Goal: Task Accomplishment & Management: Use online tool/utility

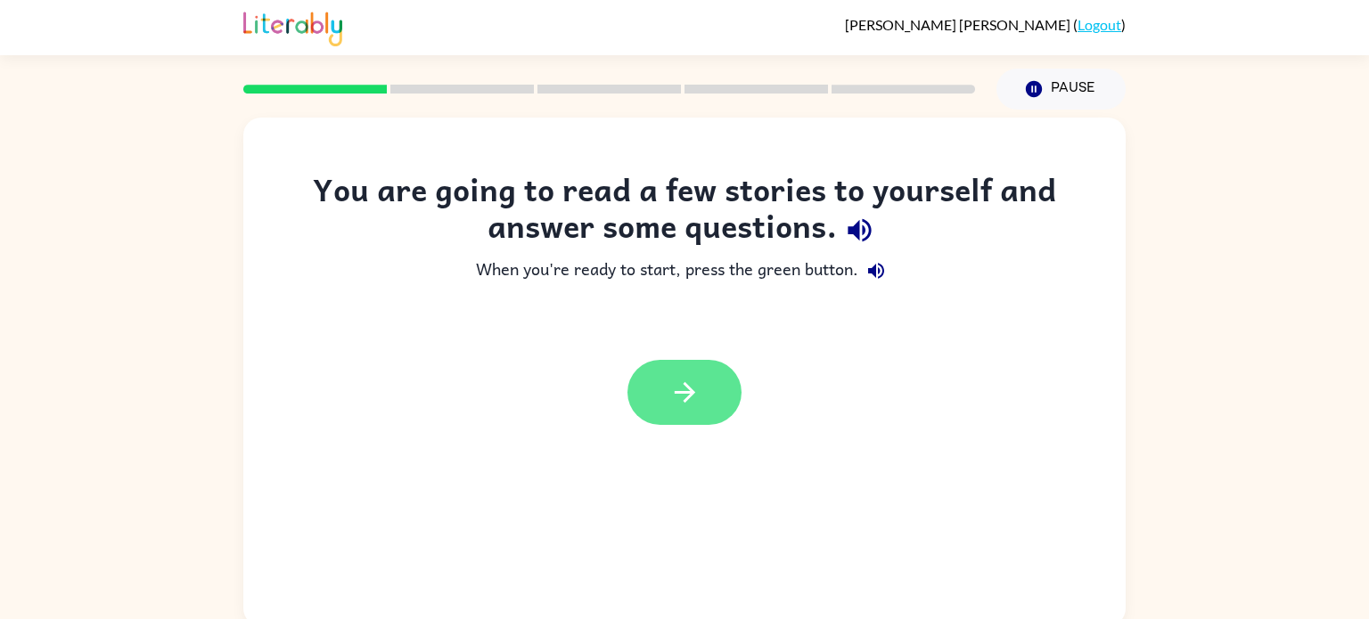
click at [698, 374] on button "button" at bounding box center [684, 392] width 114 height 65
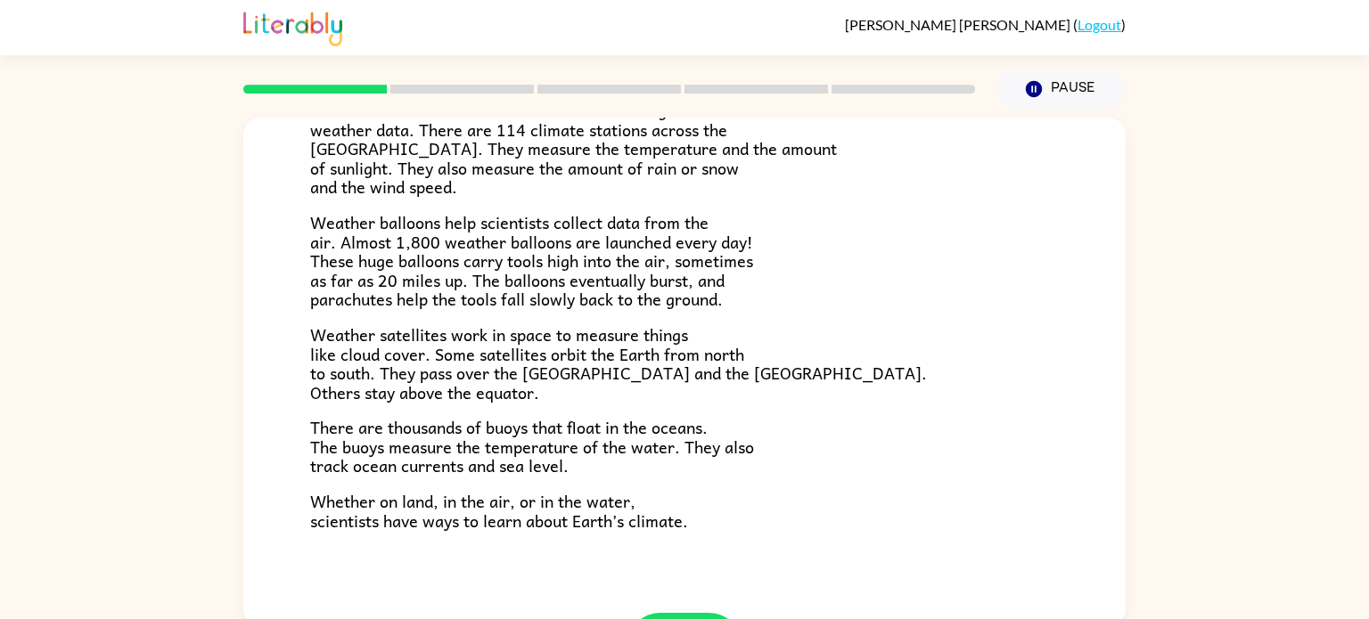
scroll to position [498, 0]
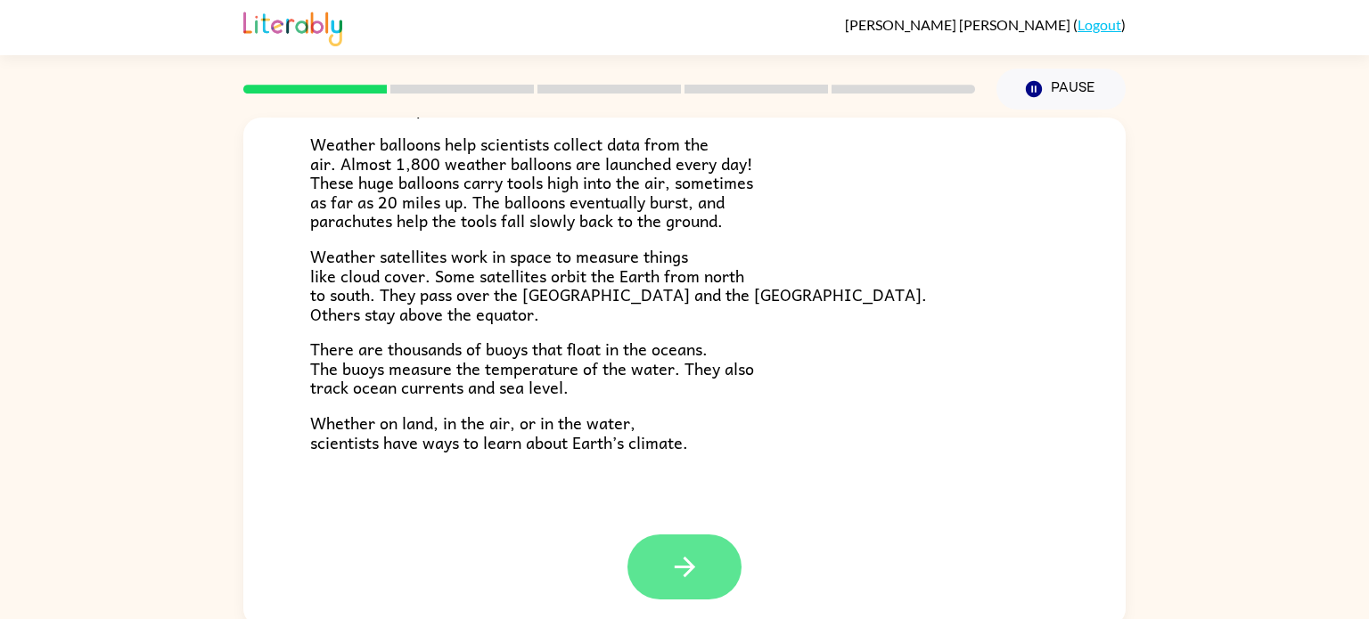
click at [699, 584] on button "button" at bounding box center [684, 567] width 114 height 65
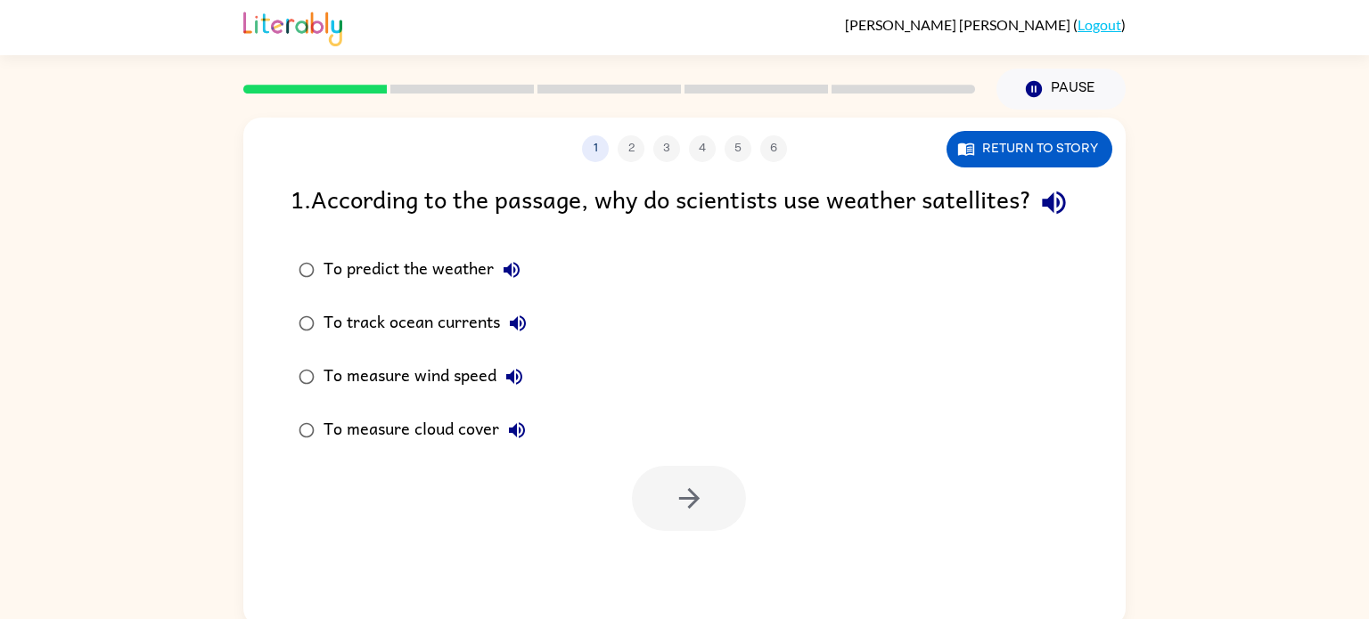
scroll to position [0, 0]
click at [323, 339] on label "To track ocean currents" at bounding box center [413, 323] width 264 height 53
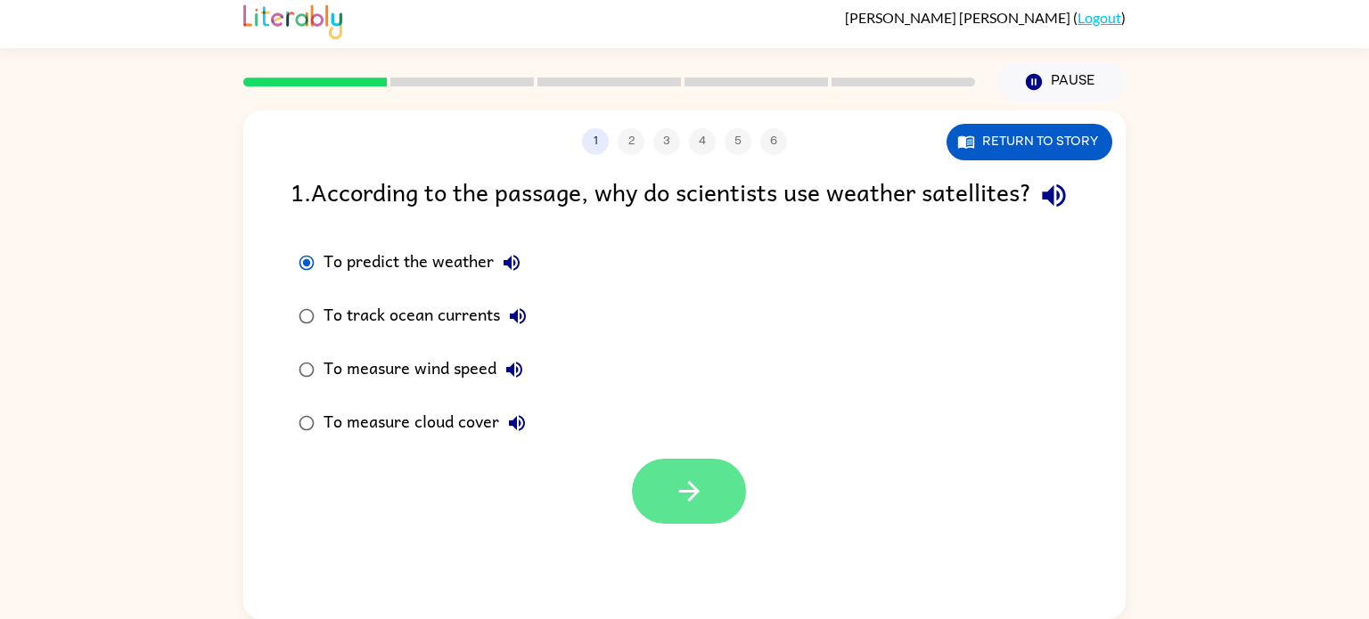
click at [684, 524] on button "button" at bounding box center [689, 491] width 114 height 65
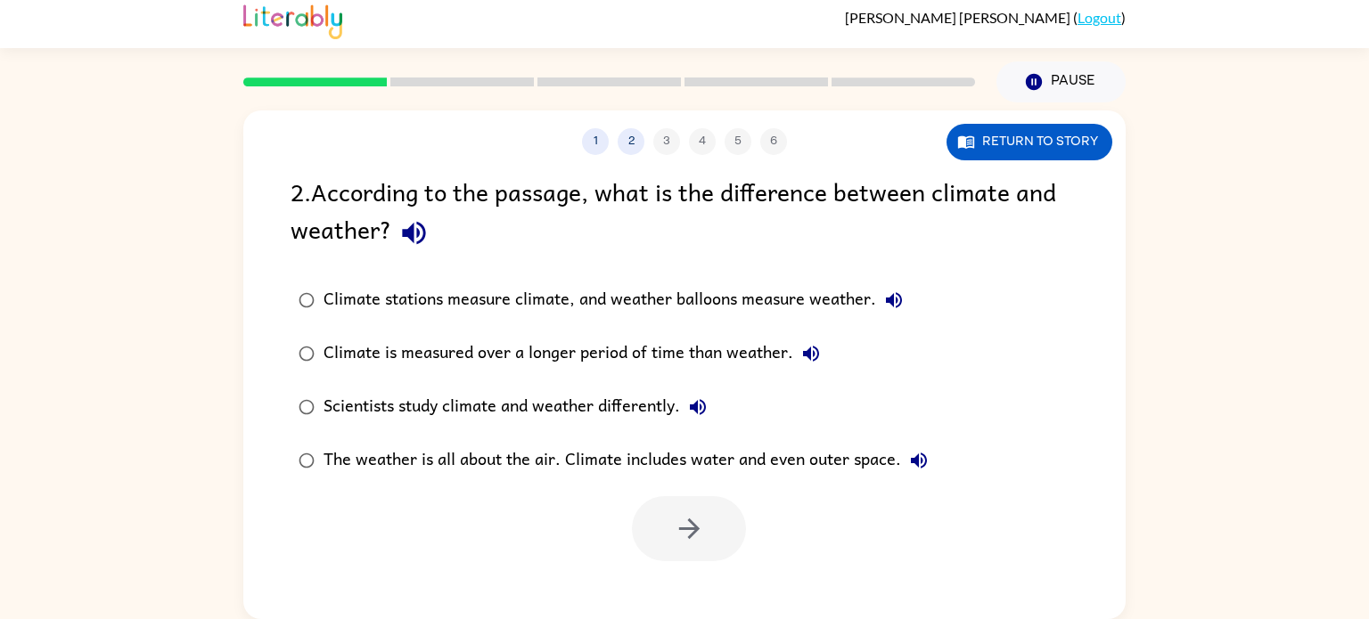
click at [227, 340] on div "1 2 3 4 5 6 Return to story 2 . According to the passage, what is the differenc…" at bounding box center [684, 360] width 1369 height 517
click at [672, 549] on button "button" at bounding box center [689, 528] width 114 height 65
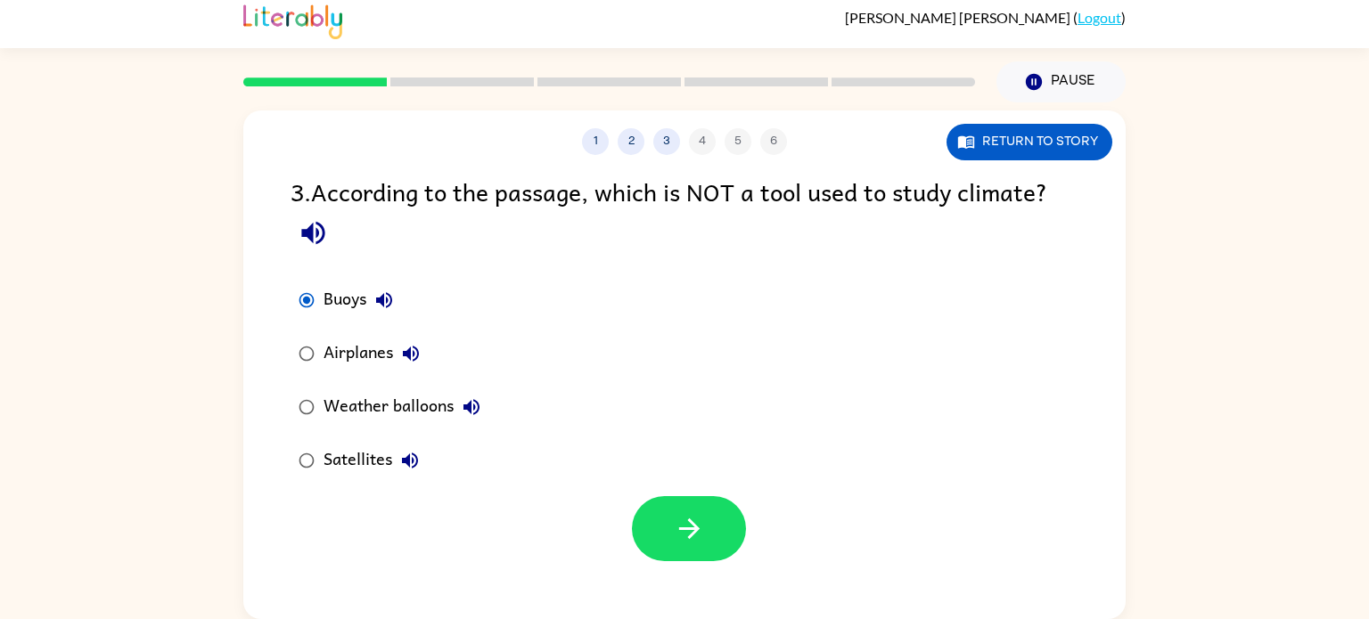
click at [335, 474] on div "Satellites" at bounding box center [375, 461] width 104 height 36
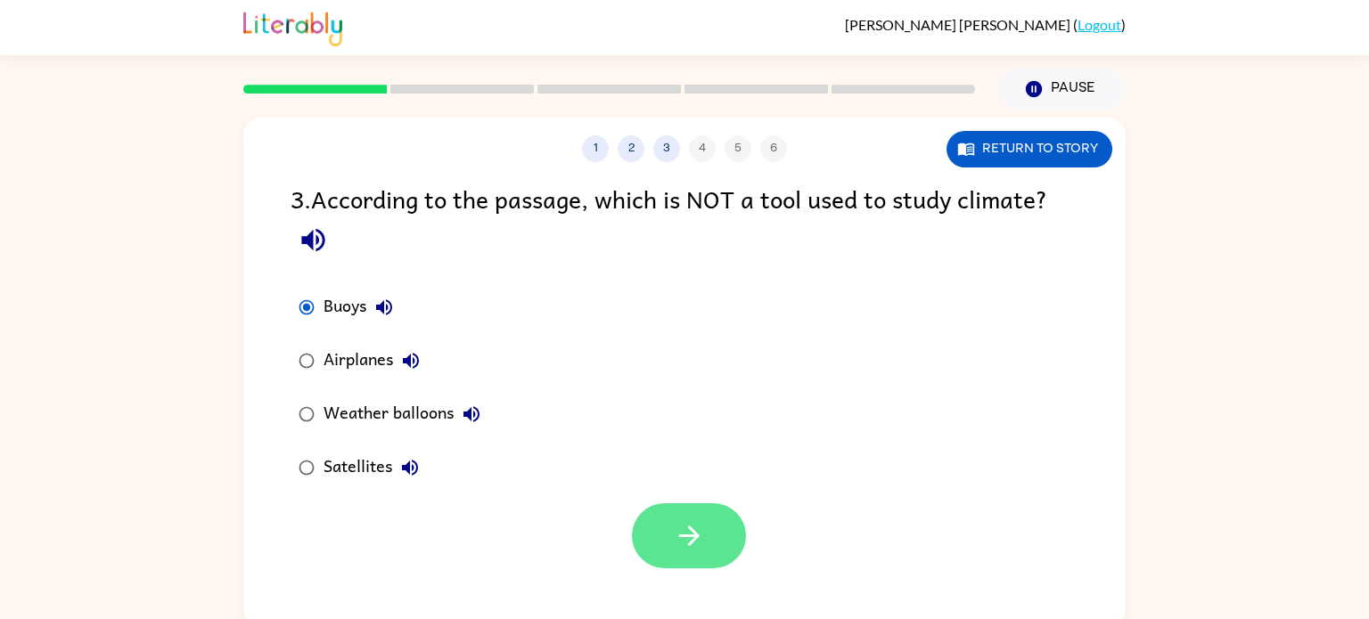
click at [702, 552] on icon "button" at bounding box center [689, 535] width 31 height 31
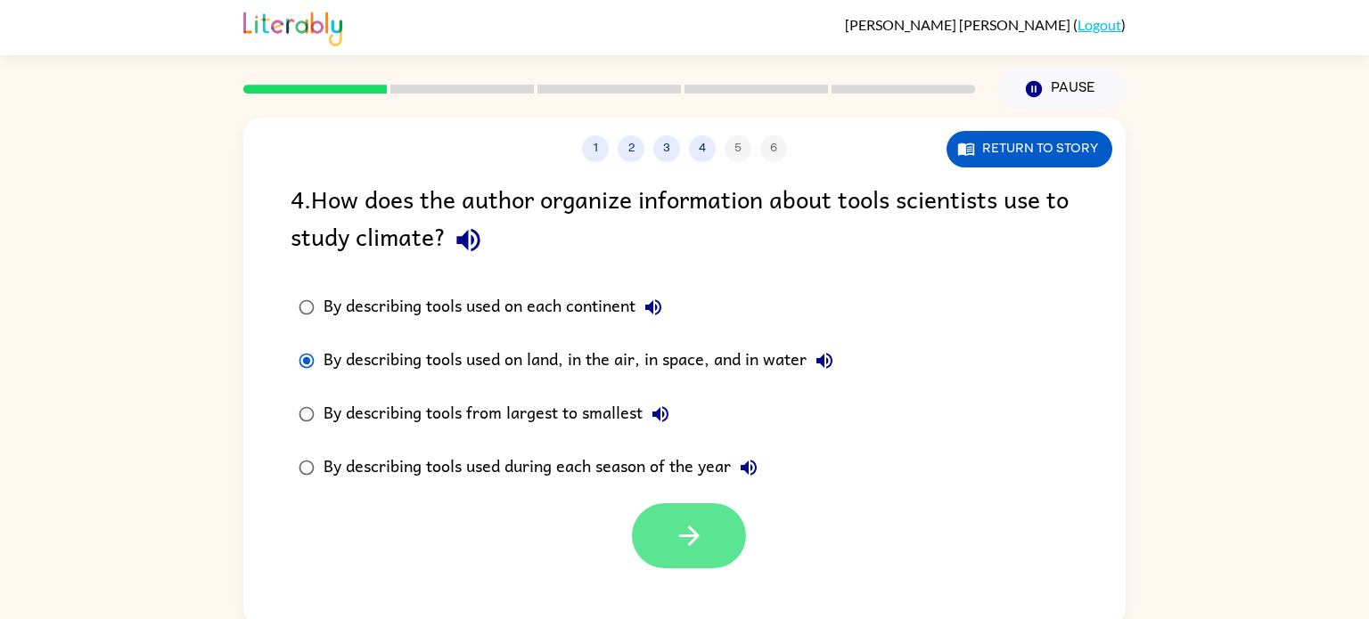
click at [706, 538] on button "button" at bounding box center [689, 535] width 114 height 65
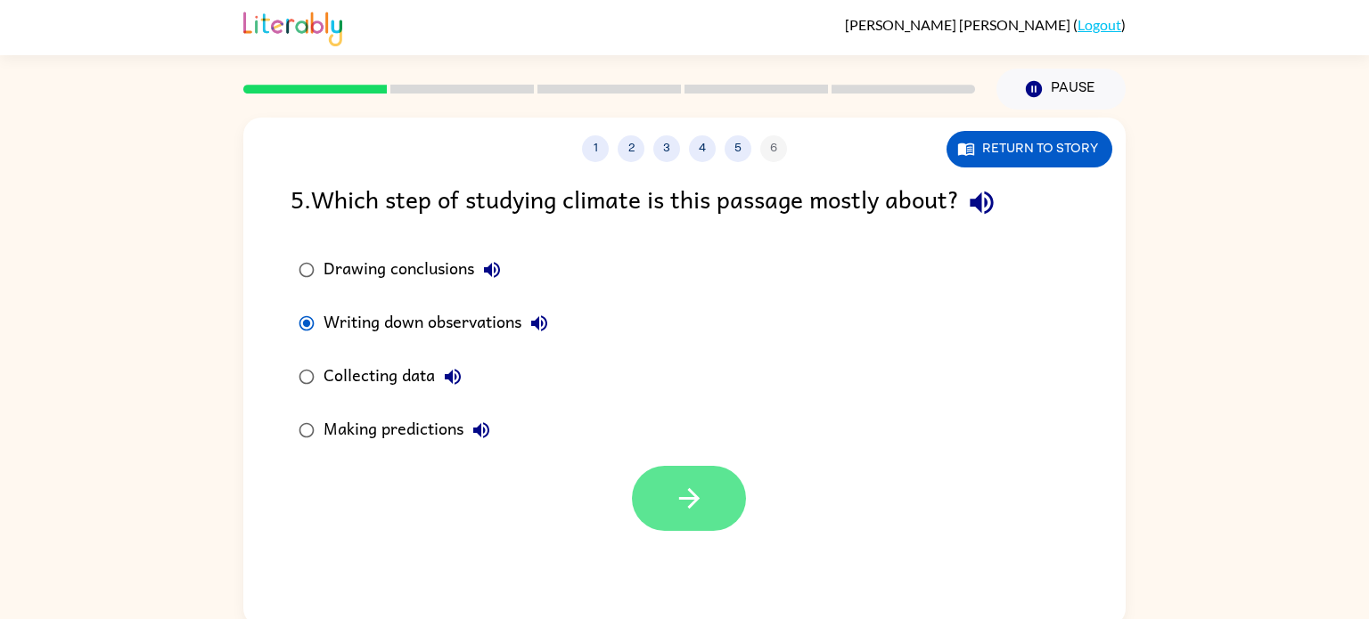
click at [686, 494] on icon "button" at bounding box center [689, 498] width 31 height 31
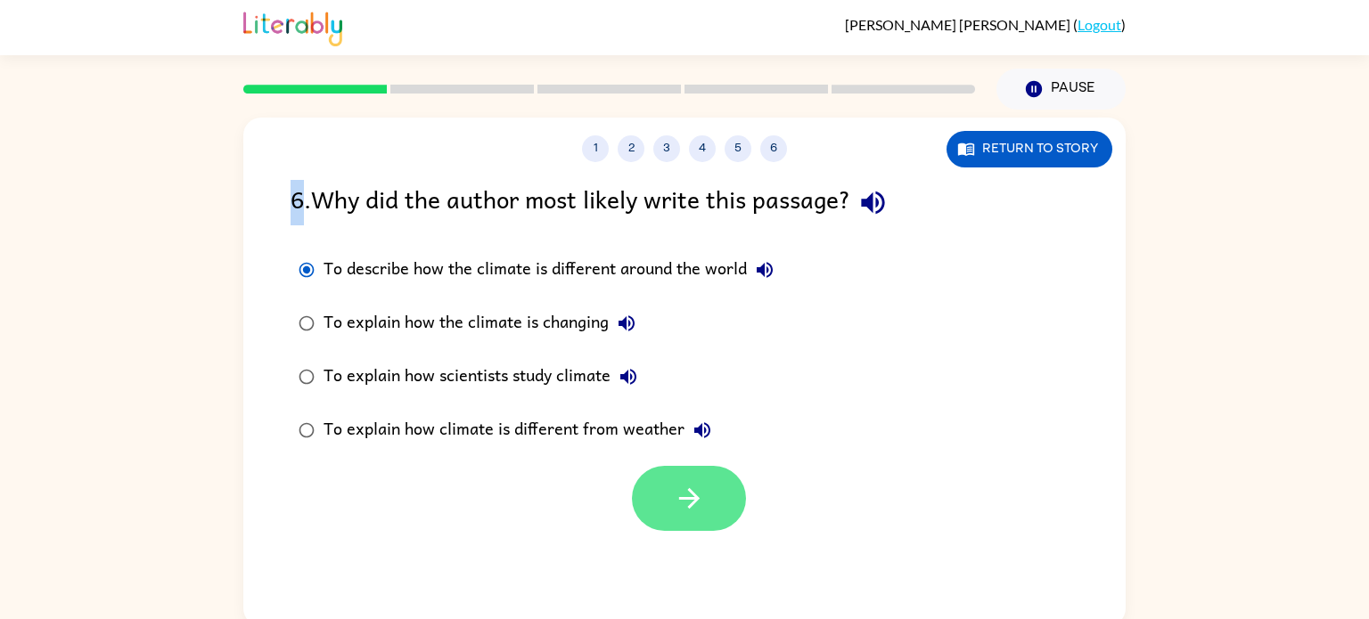
click at [666, 513] on button "button" at bounding box center [689, 498] width 114 height 65
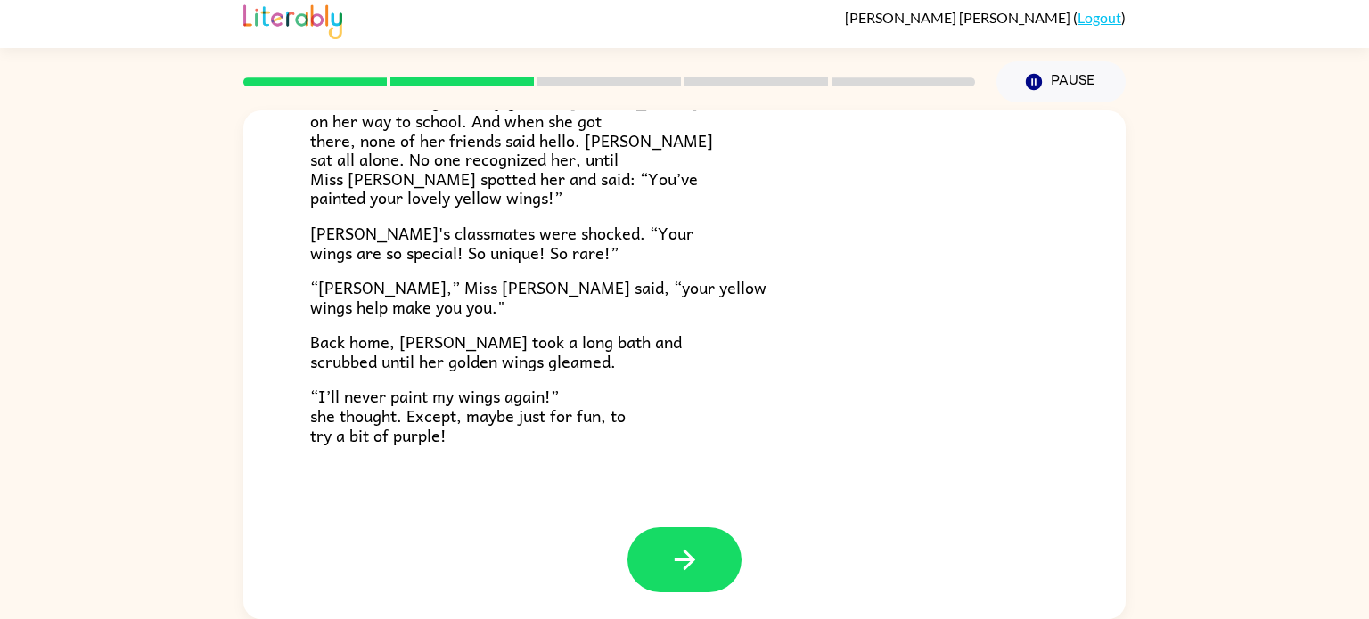
scroll to position [495, 0]
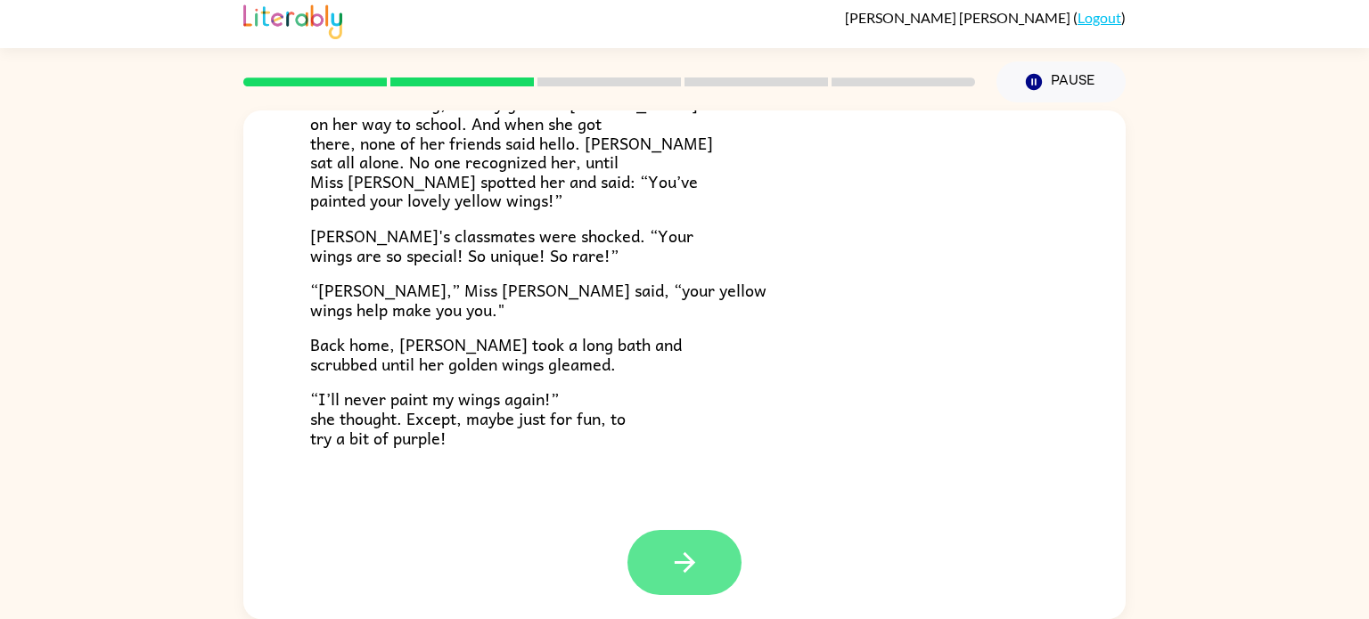
click at [721, 566] on button "button" at bounding box center [684, 562] width 114 height 65
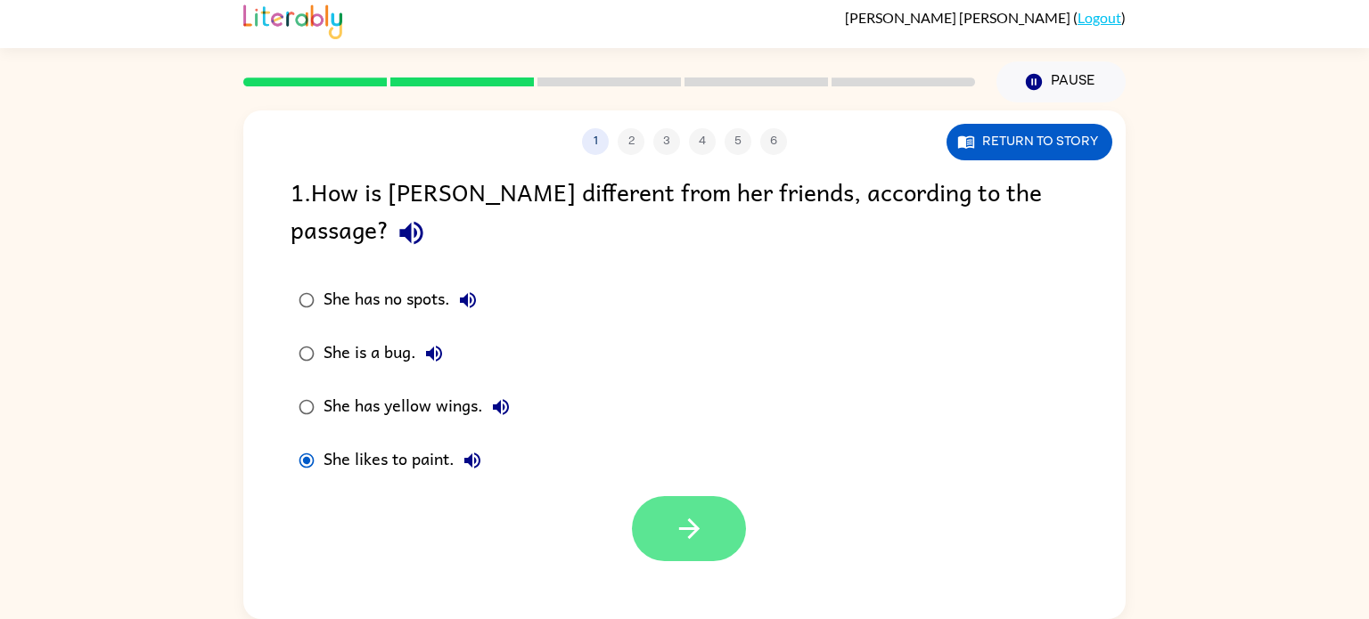
click at [644, 496] on button "button" at bounding box center [689, 528] width 114 height 65
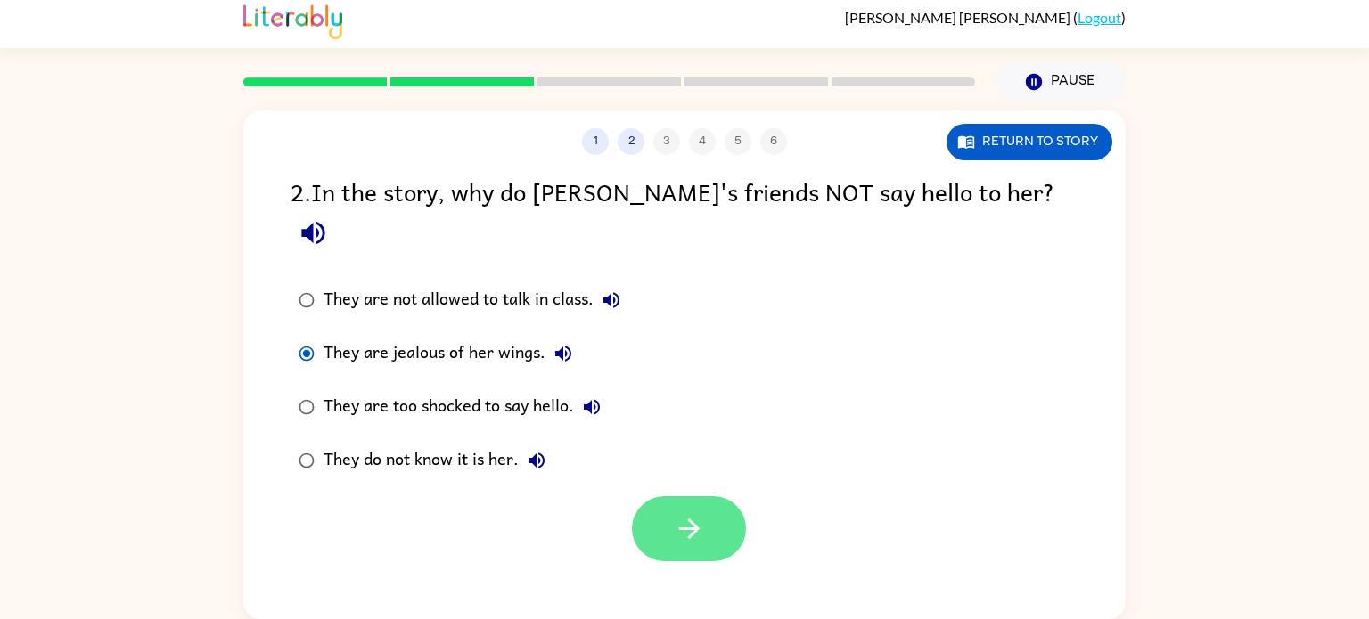
click at [649, 512] on button "button" at bounding box center [689, 528] width 114 height 65
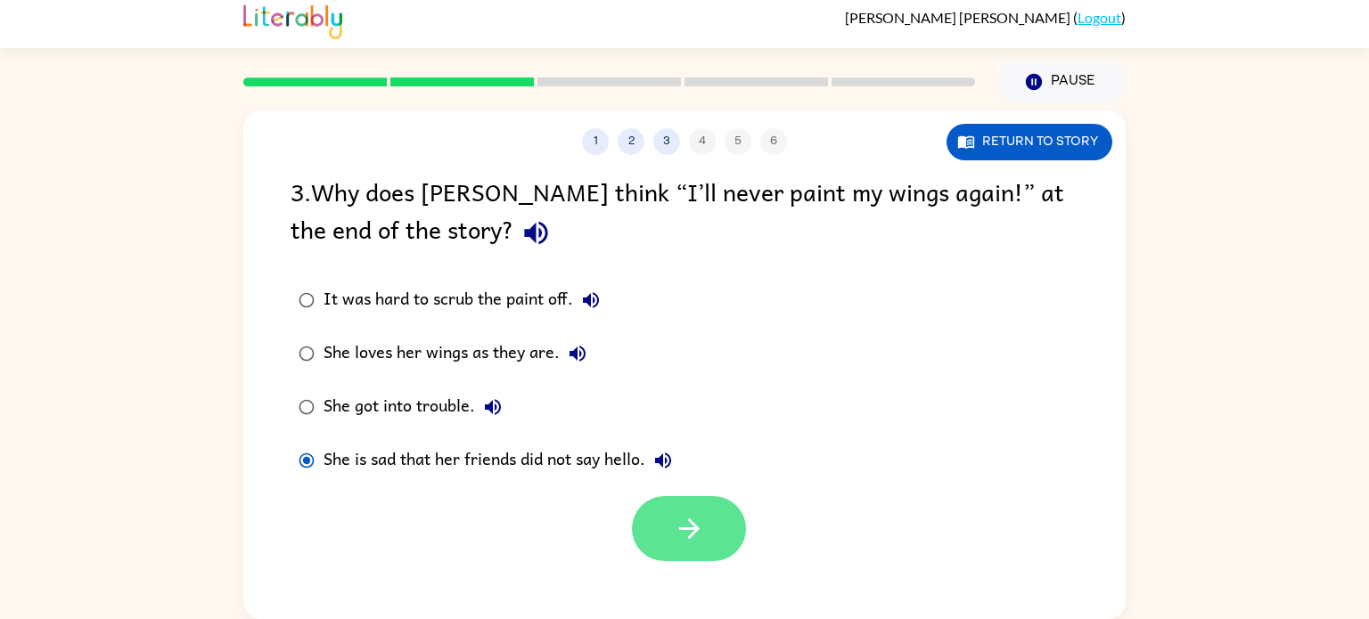
click at [700, 535] on icon "button" at bounding box center [689, 528] width 31 height 31
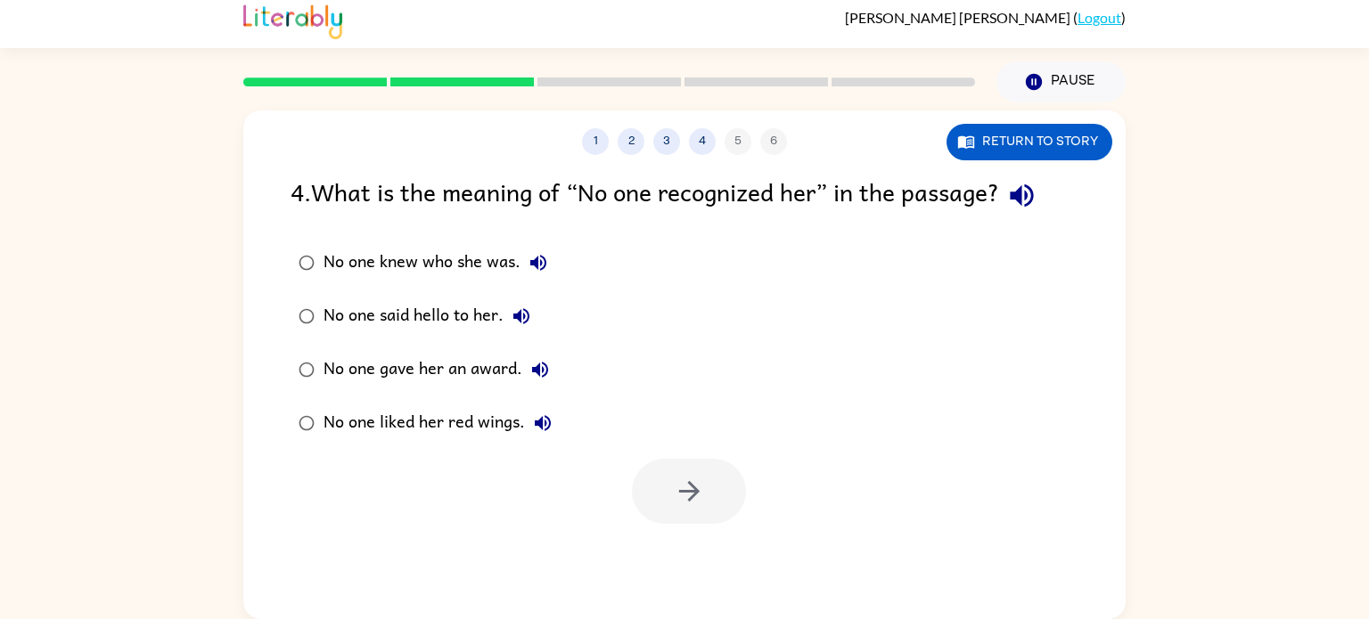
scroll to position [7, 0]
click at [704, 513] on button "button" at bounding box center [689, 491] width 114 height 65
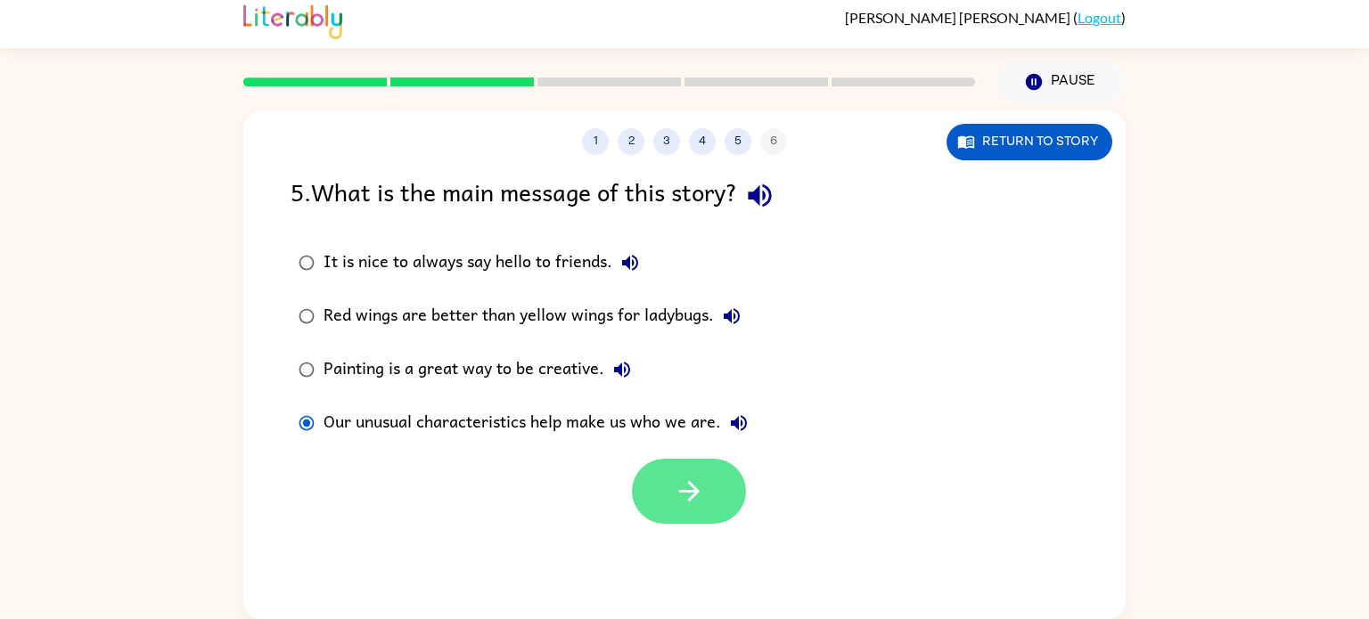
click at [731, 509] on button "button" at bounding box center [689, 491] width 114 height 65
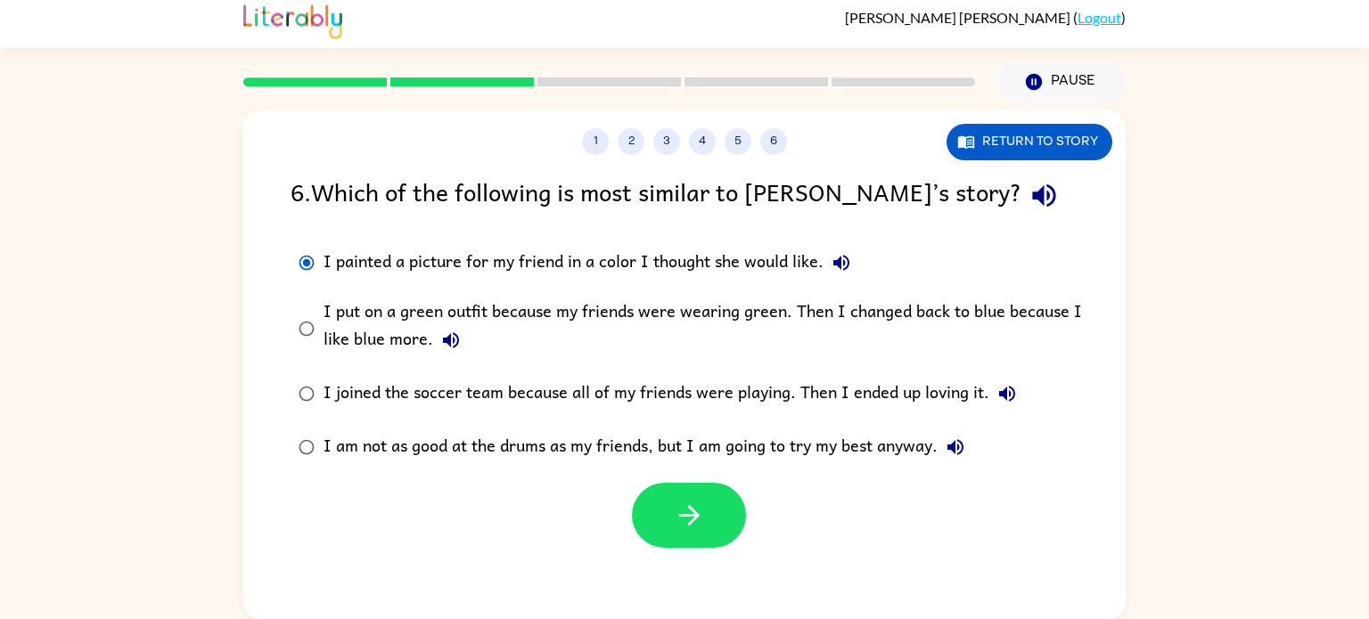
click at [744, 535] on div at bounding box center [689, 515] width 114 height 65
click at [707, 541] on button "button" at bounding box center [689, 515] width 114 height 65
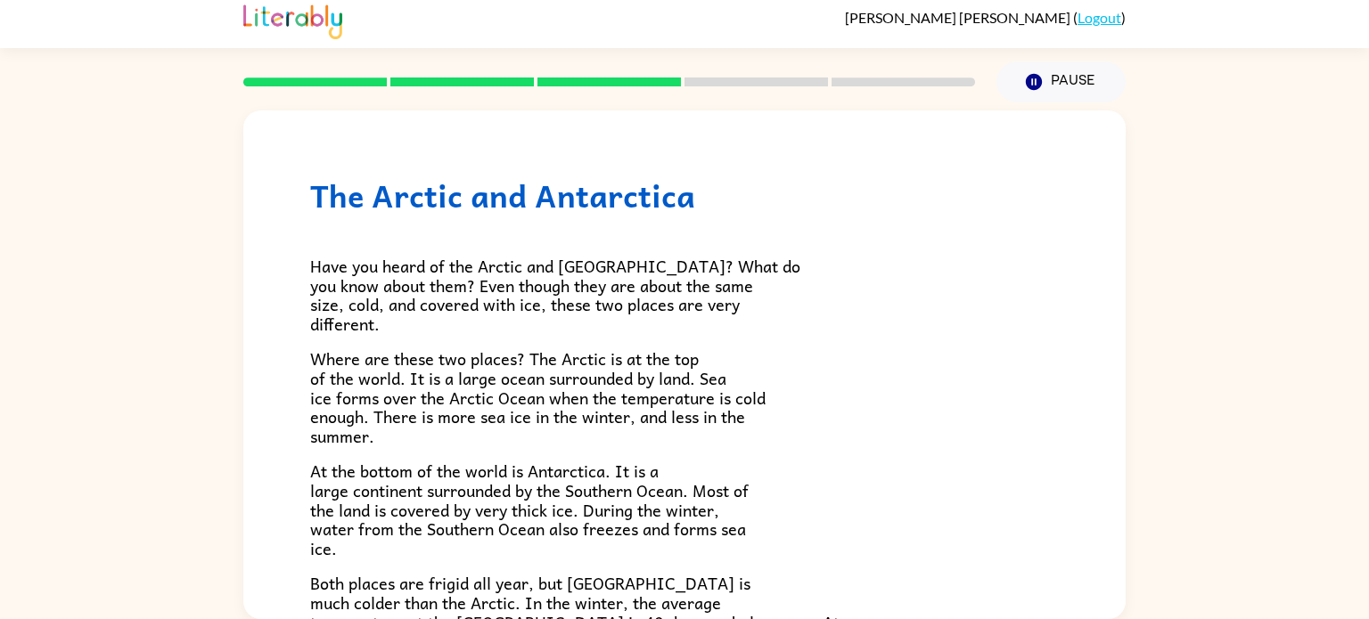
scroll to position [4, 0]
